Goal: Transaction & Acquisition: Register for event/course

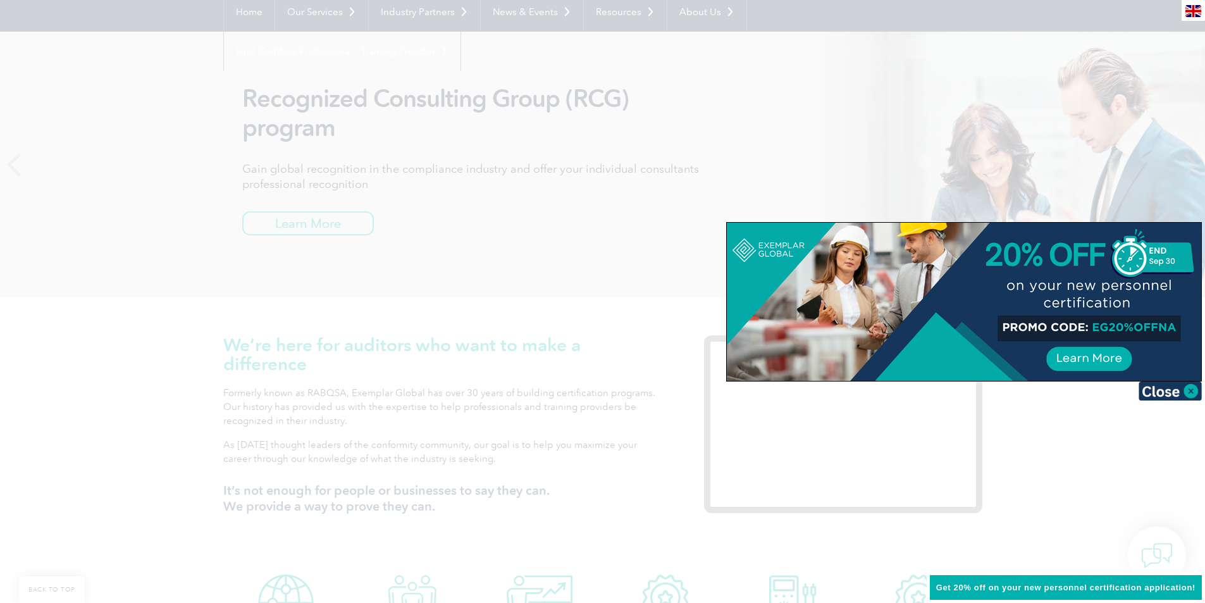
scroll to position [190, 0]
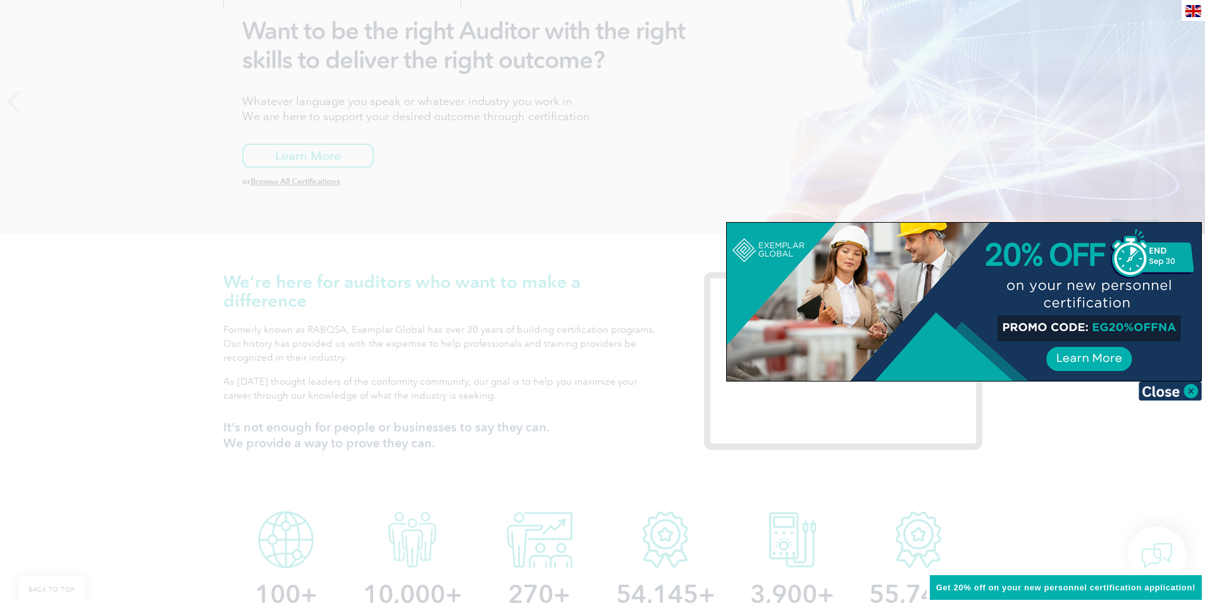
click at [306, 159] on div at bounding box center [602, 301] width 1205 height 603
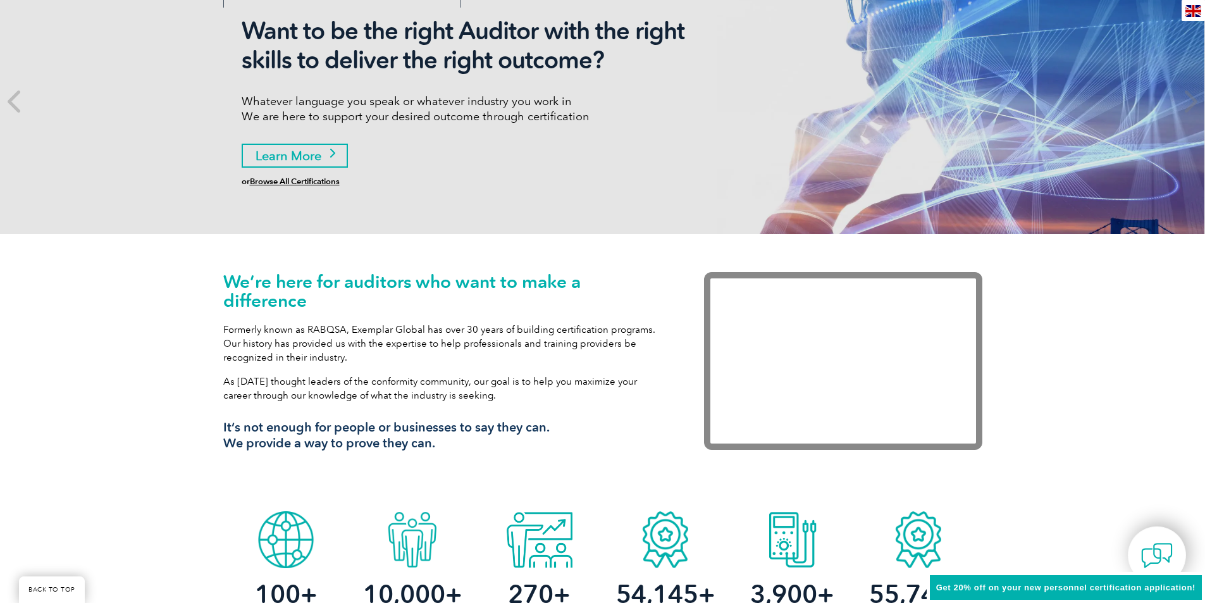
click at [305, 150] on link "Learn More" at bounding box center [295, 156] width 106 height 24
drag, startPoint x: 305, startPoint y: 150, endPoint x: 517, endPoint y: 149, distance: 211.8
click at [517, 149] on div "Want to be the right Auditor with the right skills to deliver the right outcome…" at bounding box center [479, 100] width 474 height 169
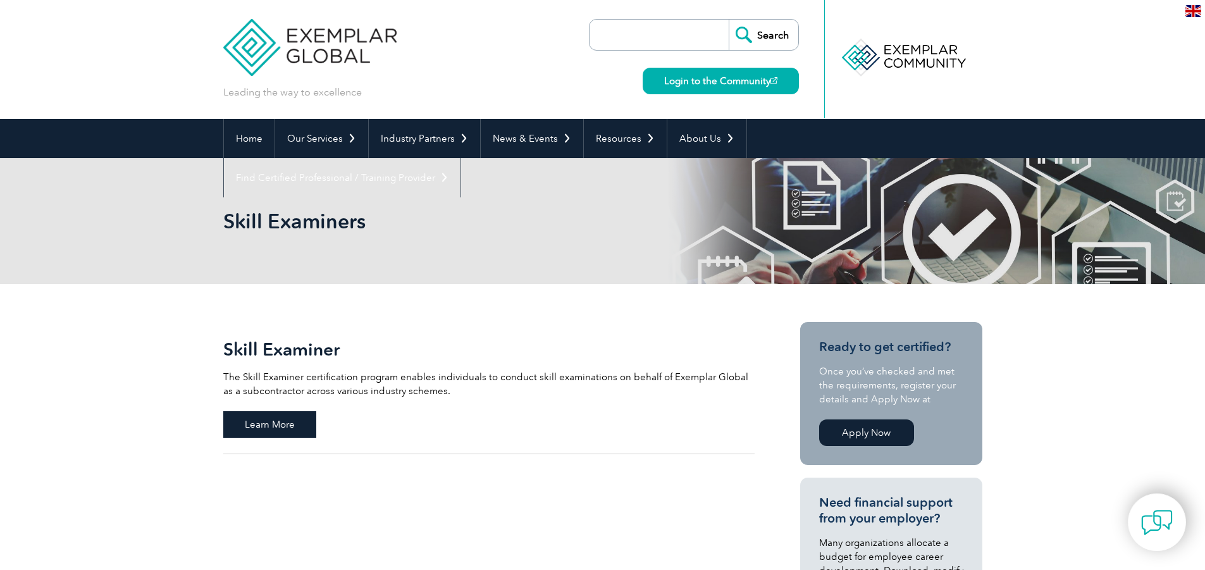
click at [239, 417] on span "Learn More" at bounding box center [269, 424] width 93 height 27
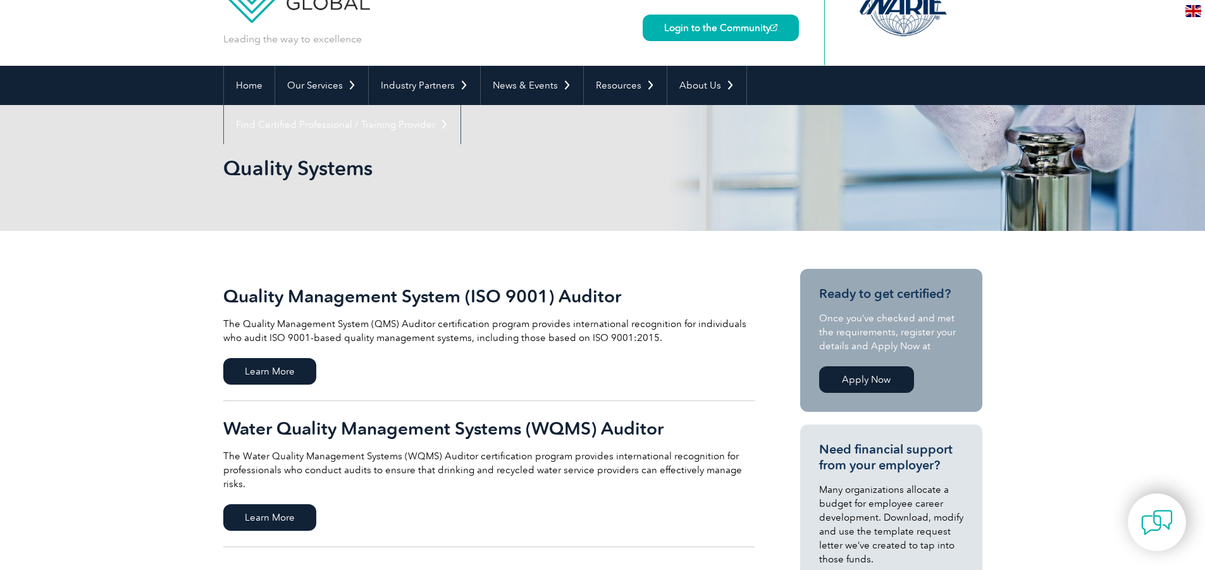
scroll to position [126, 0]
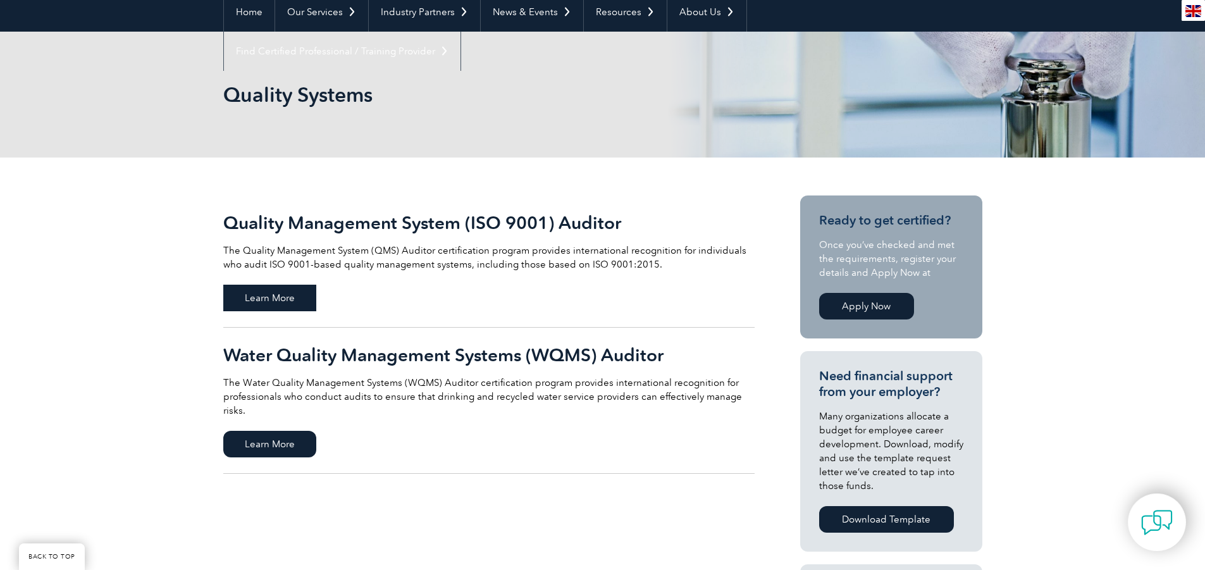
click at [271, 303] on span "Learn More" at bounding box center [269, 298] width 93 height 27
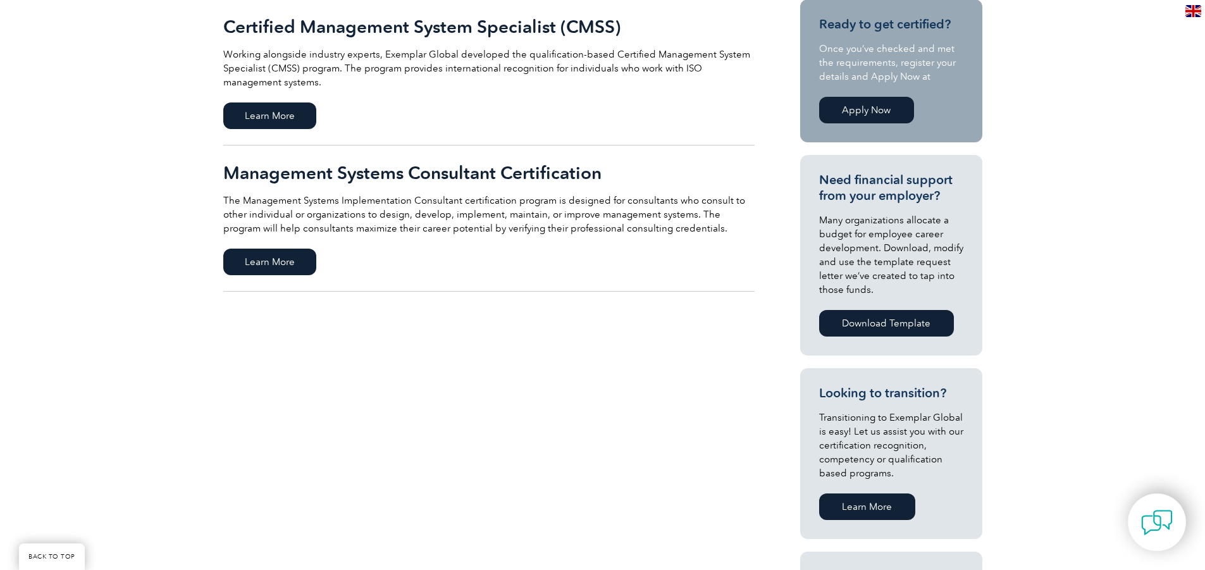
scroll to position [253, 0]
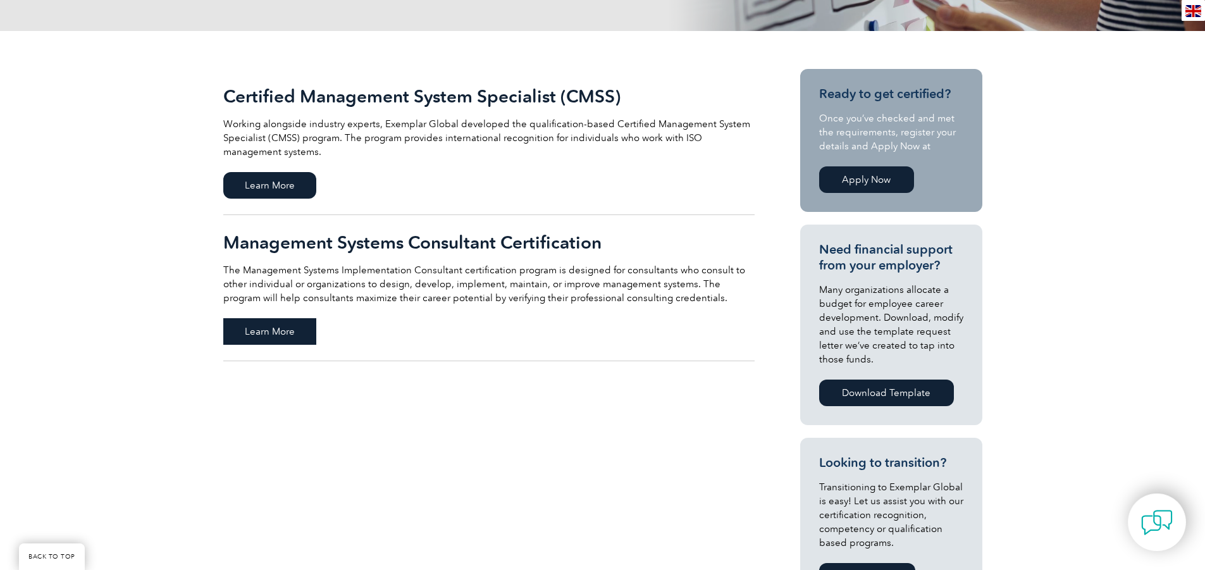
click at [295, 332] on span "Learn More" at bounding box center [269, 331] width 93 height 27
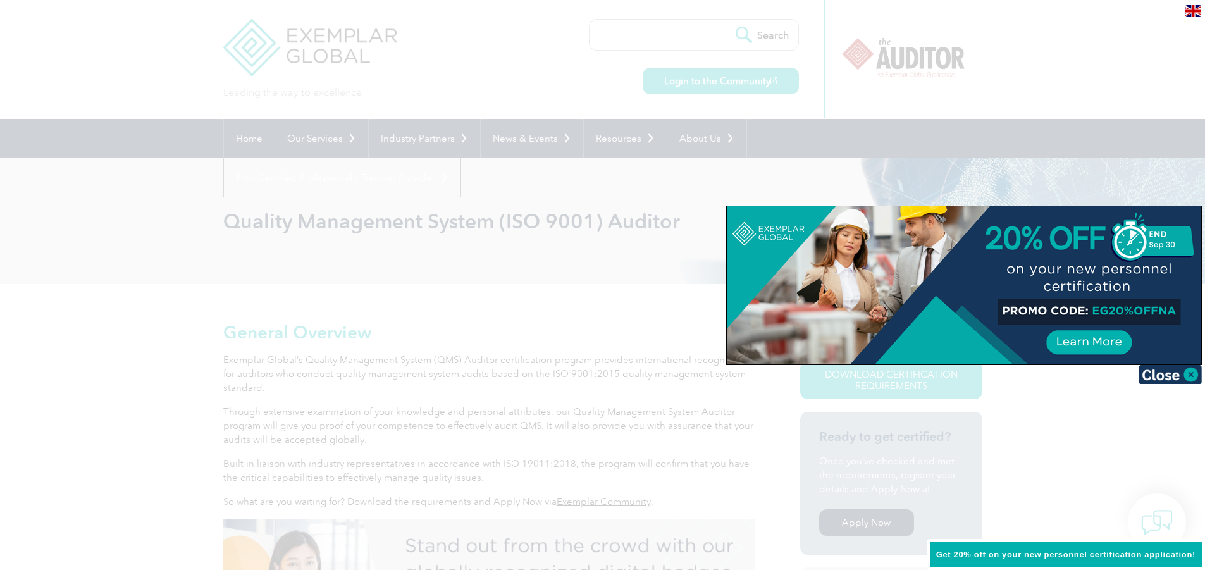
click at [121, 298] on div at bounding box center [602, 285] width 1205 height 570
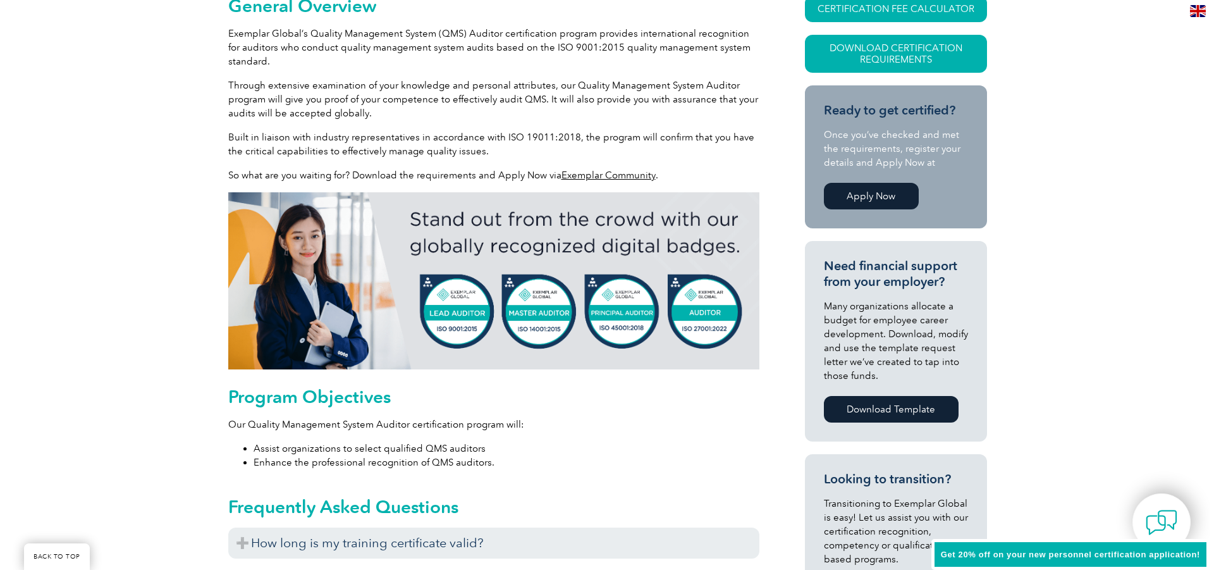
scroll to position [253, 0]
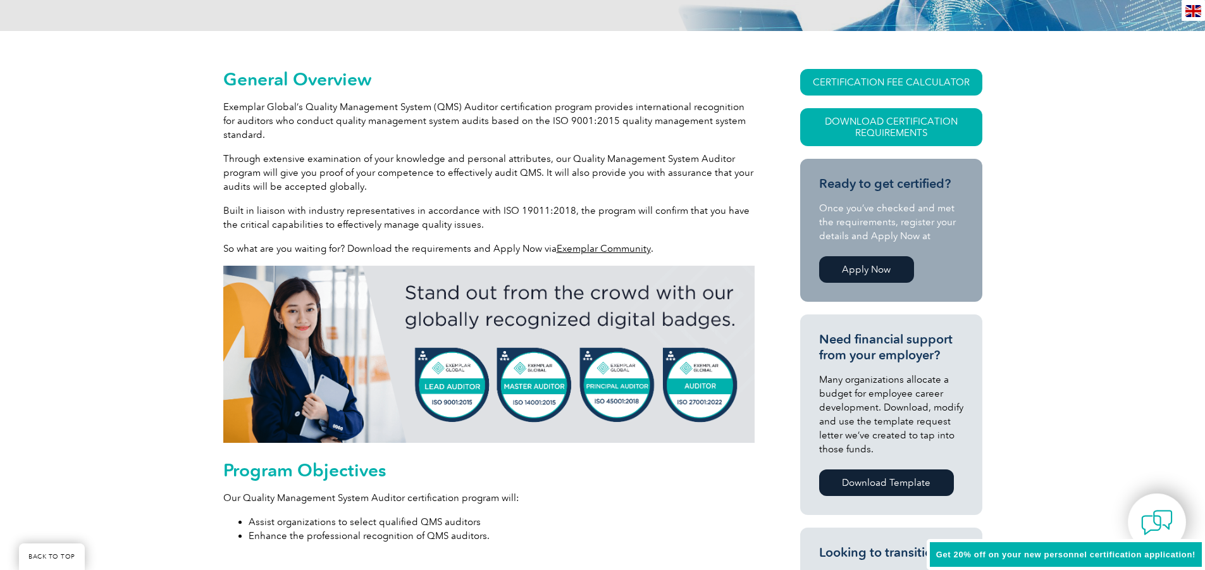
click at [852, 274] on link "Apply Now" at bounding box center [866, 269] width 95 height 27
click at [899, 80] on link "CERTIFICATION FEE CALCULATOR" at bounding box center [891, 82] width 182 height 27
